Goal: Transaction & Acquisition: Purchase product/service

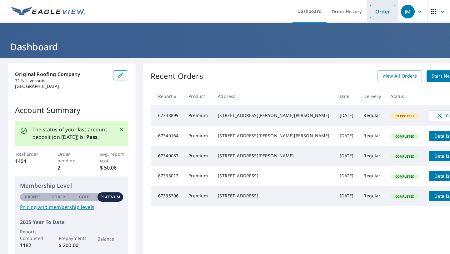
click at [376, 8] on link "Order" at bounding box center [382, 11] width 25 height 13
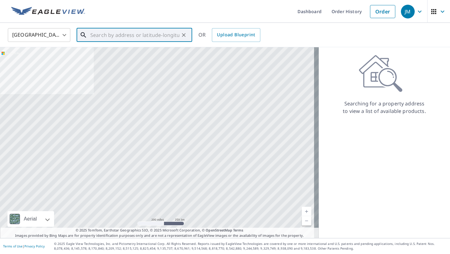
click at [118, 35] on input "text" at bounding box center [134, 35] width 89 height 18
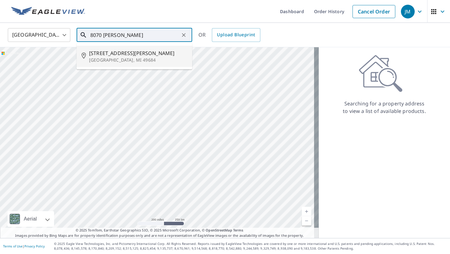
click at [123, 63] on p "[GEOGRAPHIC_DATA], MI 49684" at bounding box center [138, 60] width 98 height 6
type input "[STREET_ADDRESS][PERSON_NAME]"
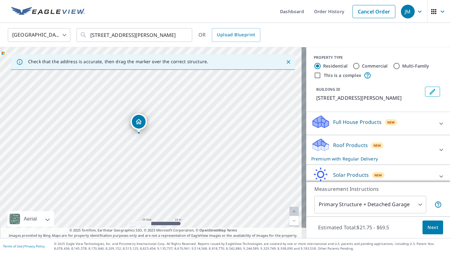
scroll to position [29, 0]
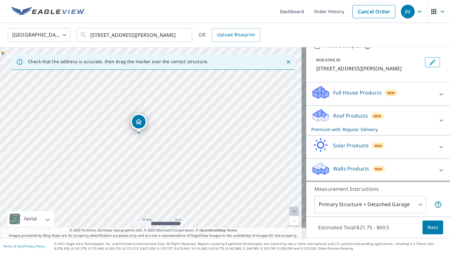
click at [428, 224] on span "Next" at bounding box center [433, 228] width 11 height 8
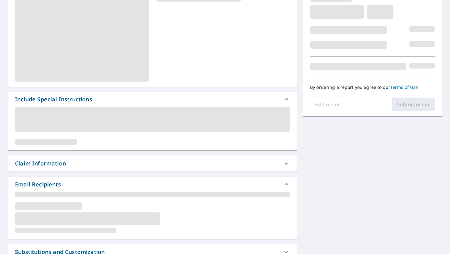
scroll to position [118, 0]
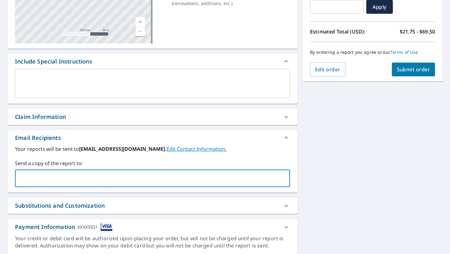
click at [74, 178] on input "text" at bounding box center [148, 178] width 260 height 12
type input "[PERSON_NAME][EMAIL_ADDRESS][DOMAIN_NAME]"
click at [260, 160] on label "Send a copy of the report to:" at bounding box center [152, 164] width 275 height 8
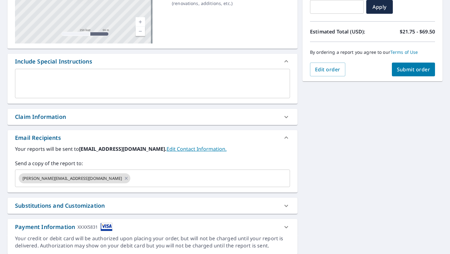
click at [411, 71] on span "Submit order" at bounding box center [413, 69] width 33 height 7
checkbox input "true"
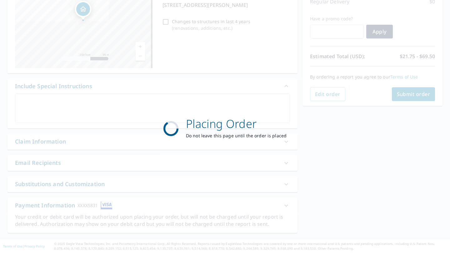
scroll to position [94, 0]
